Goal: Task Accomplishment & Management: Complete application form

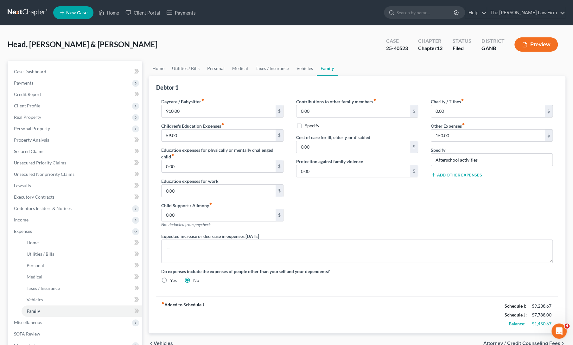
click at [326, 178] on div "Contributions to other family members fiber_manual_record 0.00 $ Specify Cost o…" at bounding box center [357, 165] width 135 height 135
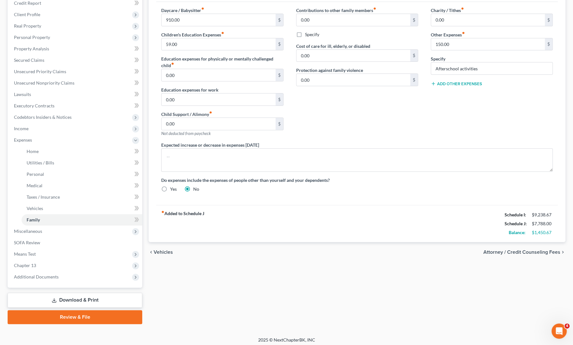
scroll to position [93, 0]
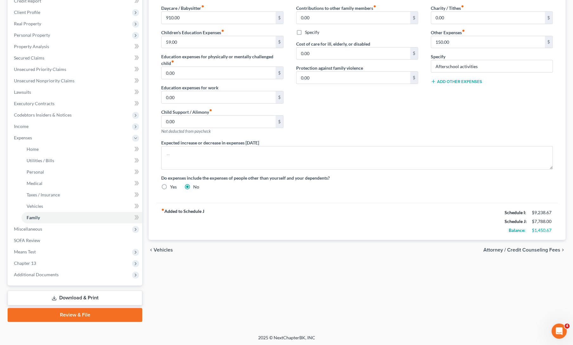
click at [55, 293] on link "Download & Print" at bounding box center [75, 298] width 135 height 15
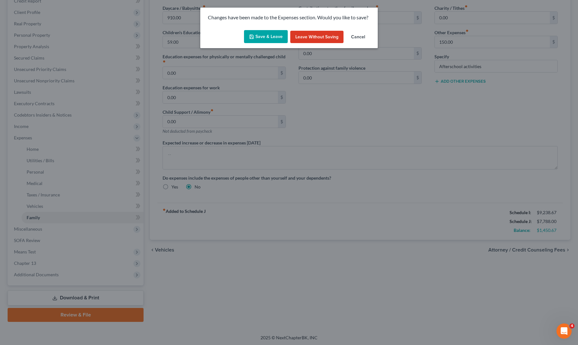
click at [267, 33] on button "Save & Leave" at bounding box center [266, 36] width 44 height 13
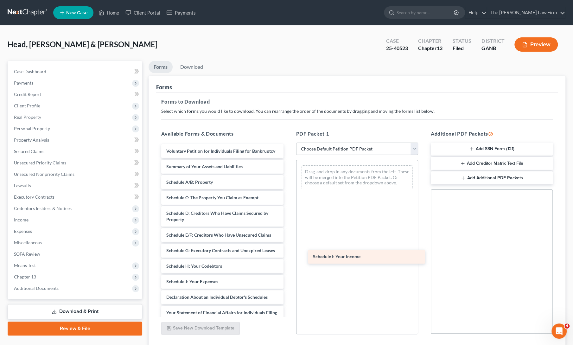
drag, startPoint x: 197, startPoint y: 296, endPoint x: 343, endPoint y: 259, distance: 150.7
click at [288, 259] on div "Schedule I: Your Income Voluntary Petition for Individuals Filing for Bankruptc…" at bounding box center [222, 284] width 132 height 281
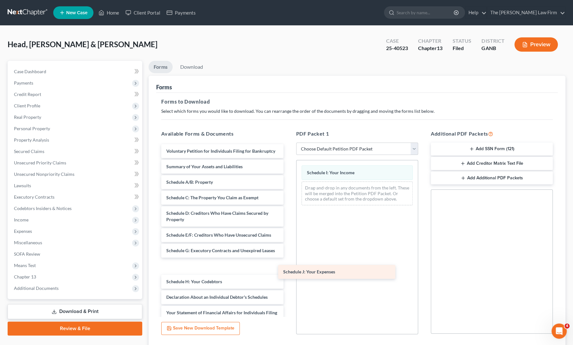
drag, startPoint x: 197, startPoint y: 294, endPoint x: 328, endPoint y: 263, distance: 135.1
click at [288, 263] on div "Schedule J: Your Expenses Voluntary Petition for Individuals Filing for Bankrup…" at bounding box center [222, 284] width 132 height 281
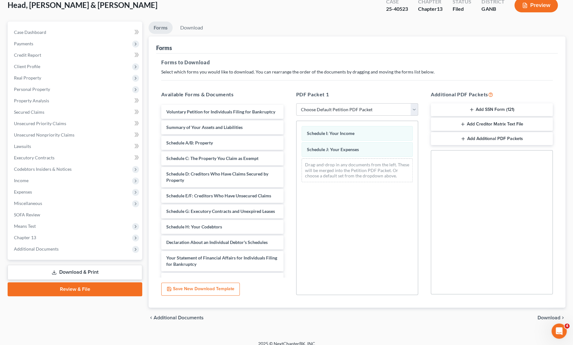
scroll to position [46, 0]
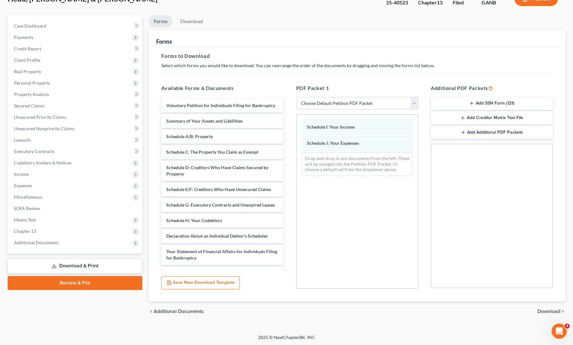
click at [552, 311] on span "Download" at bounding box center [549, 311] width 23 height 5
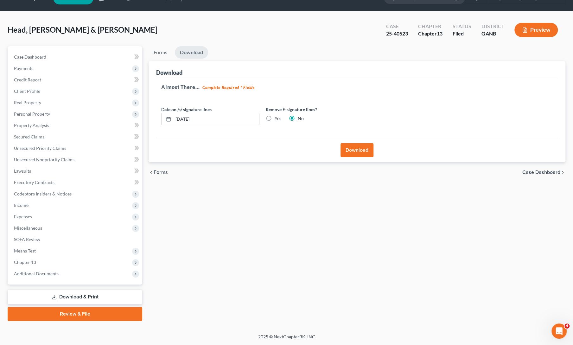
scroll to position [14, 0]
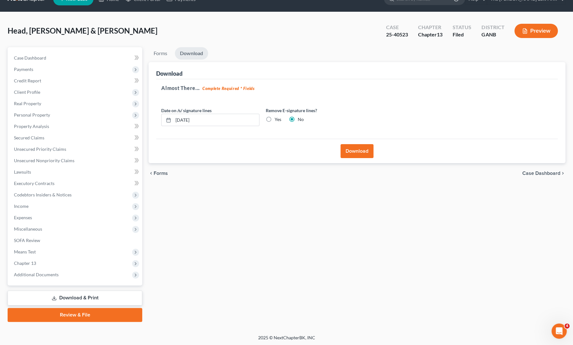
click at [355, 147] on button "Download" at bounding box center [357, 151] width 33 height 14
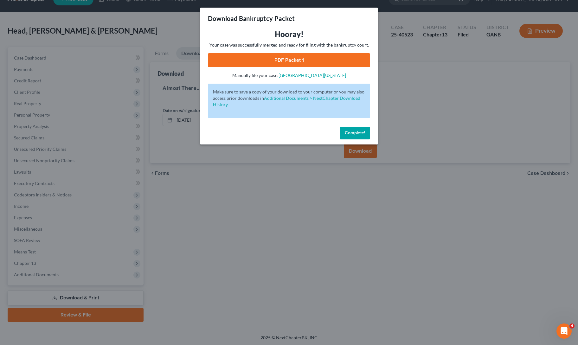
click at [291, 60] on link "PDF Packet 1" at bounding box center [289, 60] width 162 height 14
click at [359, 133] on span "Complete!" at bounding box center [355, 132] width 20 height 5
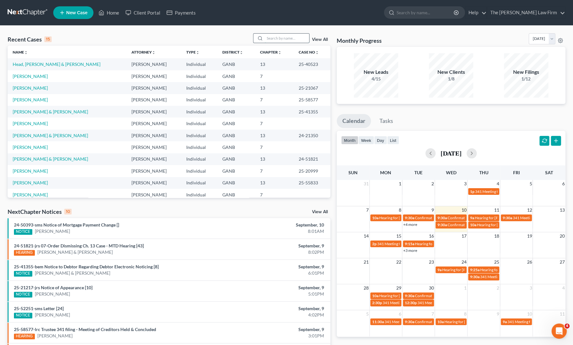
click at [276, 40] on input "search" at bounding box center [287, 38] width 44 height 9
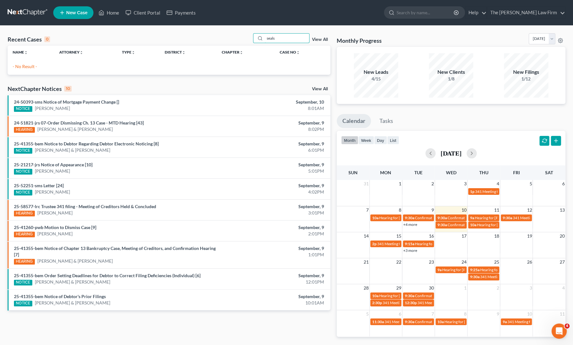
type input "seals"
click at [76, 14] on span "New Case" at bounding box center [76, 12] width 21 height 5
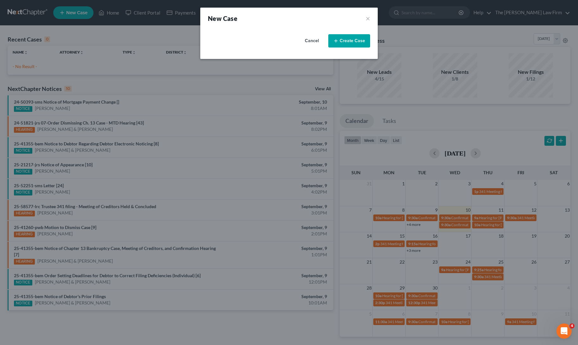
select select "19"
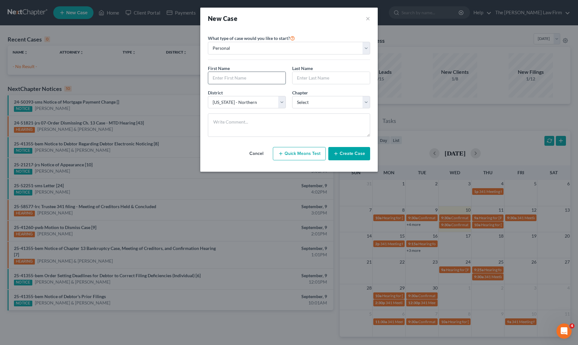
click at [241, 79] on input "text" at bounding box center [246, 78] width 77 height 12
type input "[PERSON_NAME]"
click at [316, 101] on select "Select 7 11 12 13" at bounding box center [331, 102] width 78 height 13
select select "3"
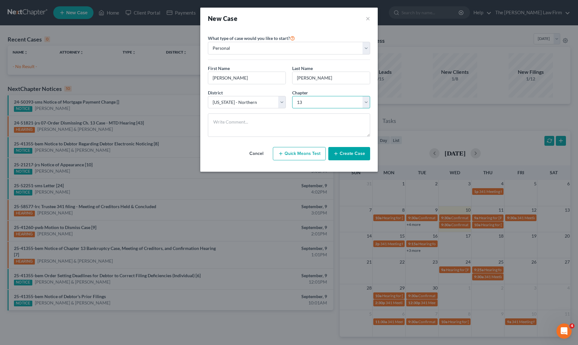
click at [292, 96] on select "Select 7 11 12 13" at bounding box center [331, 102] width 78 height 13
click at [343, 153] on button "Create Case" at bounding box center [349, 153] width 42 height 13
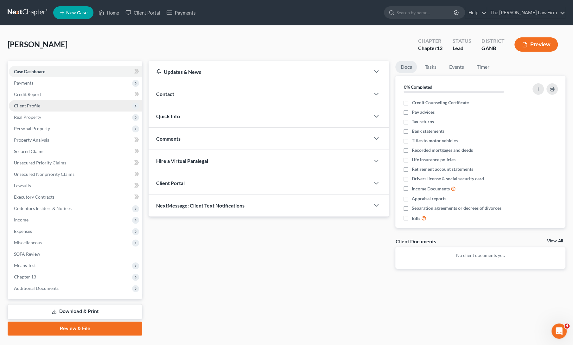
click at [36, 109] on span "Client Profile" at bounding box center [75, 105] width 133 height 11
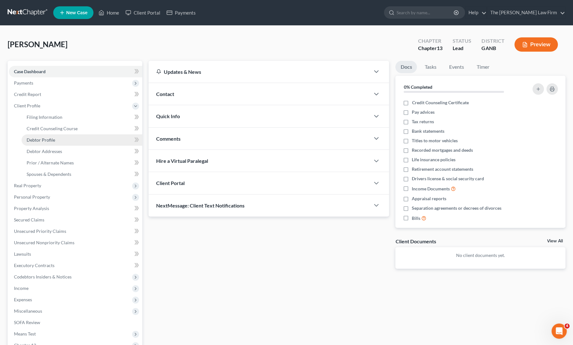
click at [48, 140] on span "Debtor Profile" at bounding box center [41, 139] width 29 height 5
select select "0"
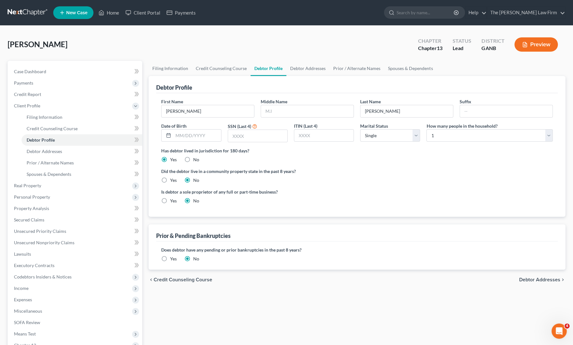
click at [303, 76] on div "Debtor Profile" at bounding box center [357, 84] width 402 height 17
click at [313, 67] on link "Debtor Addresses" at bounding box center [307, 68] width 43 height 15
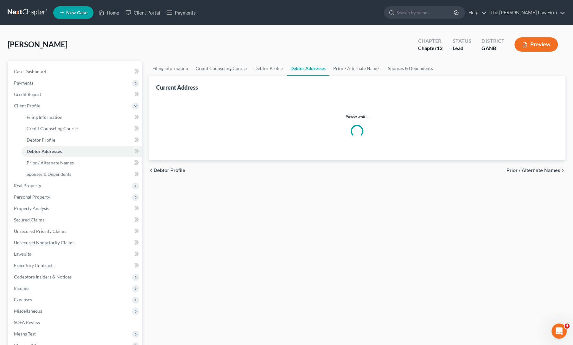
select select "0"
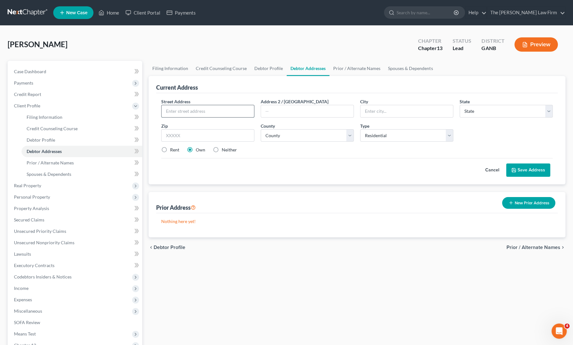
click at [179, 109] on input "text" at bounding box center [208, 111] width 93 height 12
paste input "[STREET_ADDRESS]"
type input "[STREET_ADDRESS]"
click at [194, 134] on input "text" at bounding box center [207, 135] width 93 height 13
type input "30680"
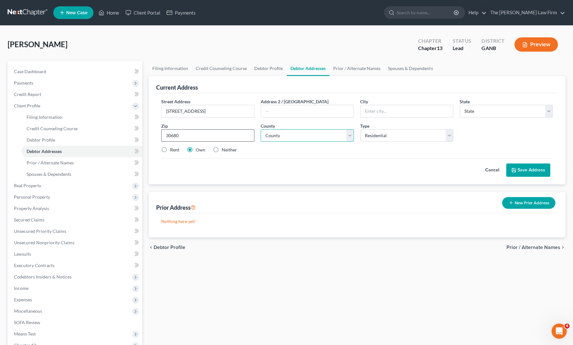
type input "Winder"
select select "10"
click at [281, 133] on select "County [GEOGRAPHIC_DATA] [GEOGRAPHIC_DATA] [GEOGRAPHIC_DATA] [GEOGRAPHIC_DATA] …" at bounding box center [307, 135] width 93 height 13
select select "6"
click at [261, 129] on select "County [GEOGRAPHIC_DATA] [GEOGRAPHIC_DATA] [GEOGRAPHIC_DATA] [GEOGRAPHIC_DATA] …" at bounding box center [307, 135] width 93 height 13
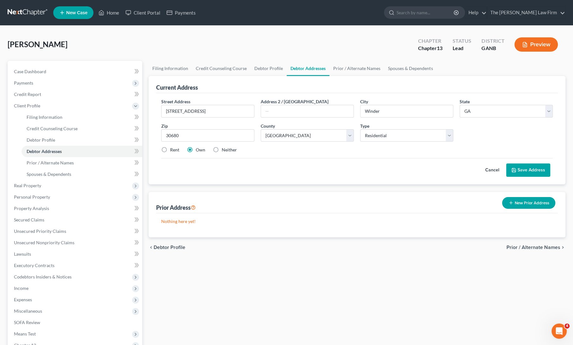
click at [528, 167] on button "Save Address" at bounding box center [528, 169] width 44 height 13
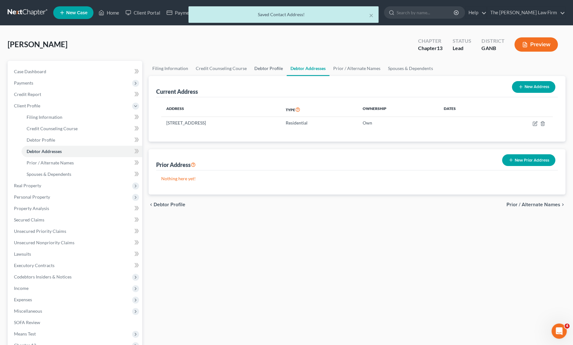
click at [264, 67] on link "Debtor Profile" at bounding box center [269, 68] width 36 height 15
select select "0"
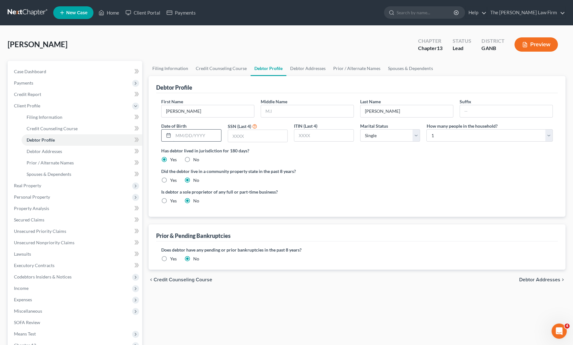
click at [179, 137] on input "text" at bounding box center [197, 136] width 48 height 12
type input "[DATE]"
click at [260, 137] on input "text" at bounding box center [257, 136] width 59 height 12
type input "8117"
click at [317, 176] on div "Did the debtor live in a community property state in the past 8 years? Yes No" at bounding box center [357, 176] width 392 height 16
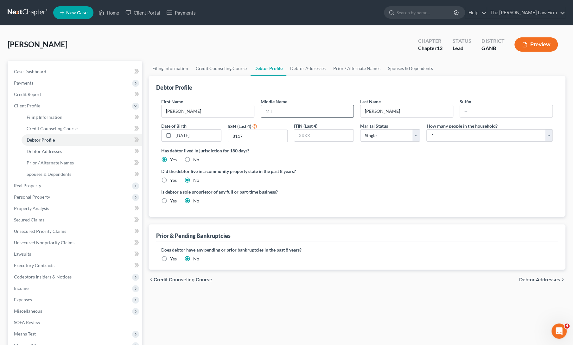
click at [276, 108] on input "text" at bounding box center [307, 111] width 93 height 12
type input "[PERSON_NAME]"
click at [318, 170] on label "Did the debtor live in a community property state in the past 8 years?" at bounding box center [357, 171] width 392 height 7
click at [214, 69] on link "Credit Counseling Course" at bounding box center [221, 68] width 59 height 15
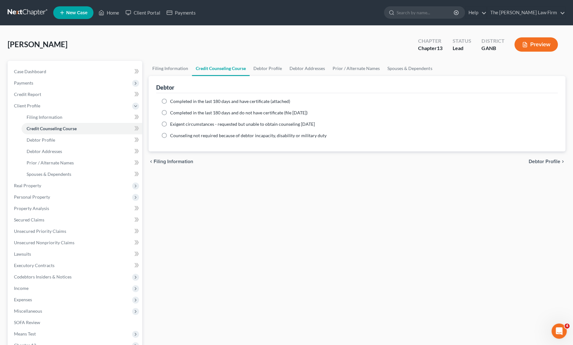
click at [170, 99] on label "Completed in the last 180 days and have certificate (attached)" at bounding box center [230, 101] width 120 height 6
click at [173, 99] on input "Completed in the last 180 days and have certificate (attached)" at bounding box center [175, 100] width 4 height 4
radio input "true"
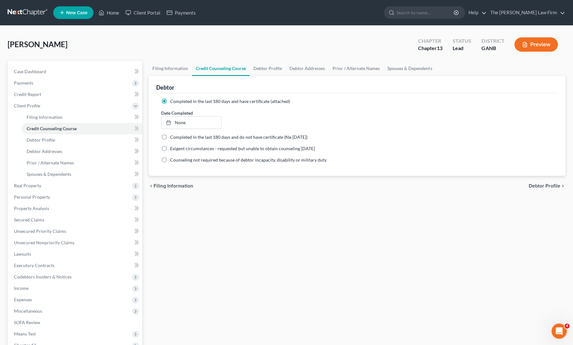
click at [237, 222] on div "Filing Information Credit Counseling Course Debtor Profile Debtor Addresses Pri…" at bounding box center [356, 232] width 423 height 343
click at [23, 96] on span "Credit Report" at bounding box center [27, 94] width 27 height 5
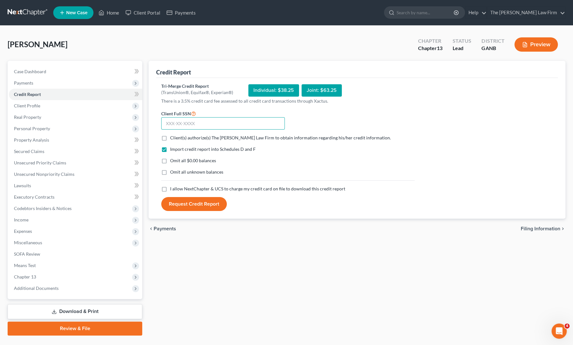
click at [205, 119] on input "text" at bounding box center [223, 123] width 124 height 13
type input "057-76-8117"
click at [170, 140] on label "Client(s) authorize(s) The [PERSON_NAME] Law Firm to obtain information regardi…" at bounding box center [280, 138] width 221 height 6
click at [173, 139] on input "Client(s) authorize(s) The [PERSON_NAME] Law Firm to obtain information regardi…" at bounding box center [175, 137] width 4 height 4
checkbox input "true"
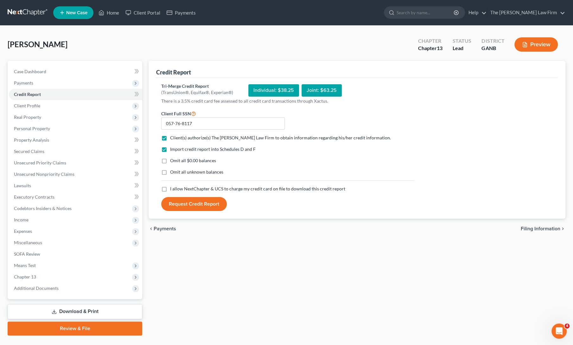
click at [170, 189] on label "I allow NextChapter & UCS to charge my credit card on file to download this cre…" at bounding box center [257, 189] width 175 height 6
click at [173, 189] on input "I allow NextChapter & UCS to charge my credit card on file to download this cre…" at bounding box center [175, 188] width 4 height 4
checkbox input "true"
click at [184, 201] on button "Request Credit Report" at bounding box center [194, 204] width 66 height 14
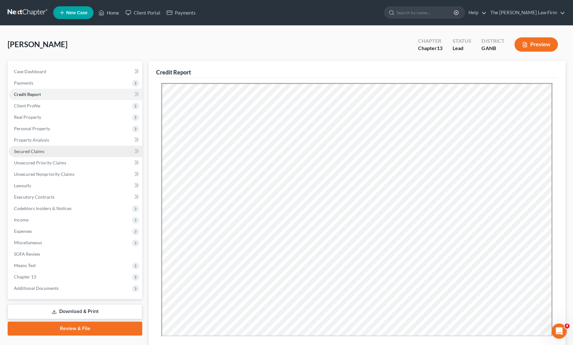
click at [31, 150] on span "Secured Claims" at bounding box center [29, 151] width 30 height 5
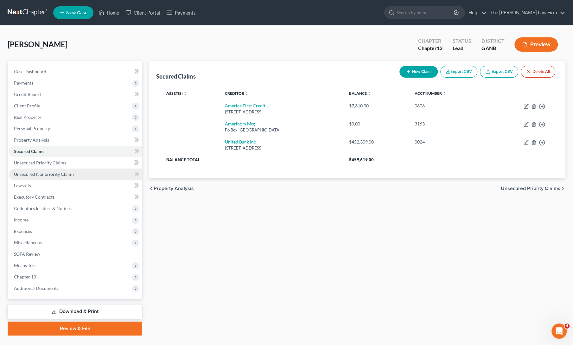
click at [31, 175] on span "Unsecured Nonpriority Claims" at bounding box center [44, 173] width 61 height 5
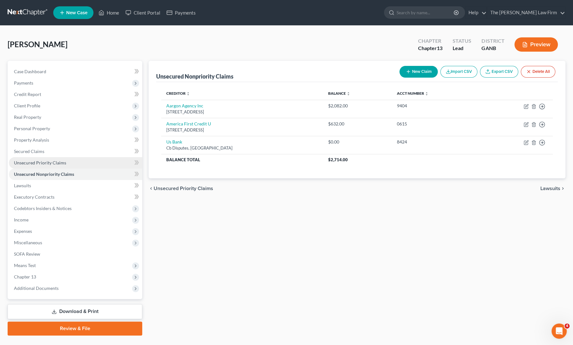
click at [32, 162] on span "Unsecured Priority Claims" at bounding box center [40, 162] width 52 height 5
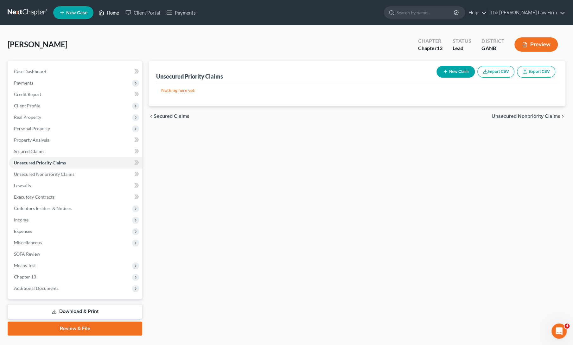
click at [109, 9] on link "Home" at bounding box center [108, 12] width 27 height 11
